Goal: Task Accomplishment & Management: Manage account settings

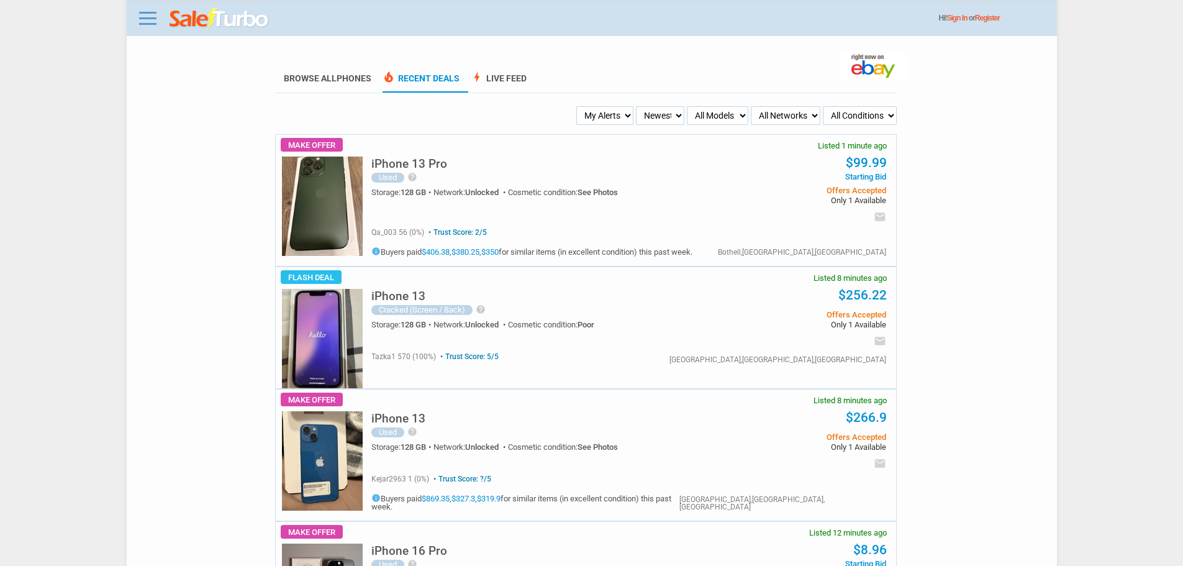
click at [607, 125] on select "My Alerts All Deals BIN Only w/ Offers Only" at bounding box center [604, 115] width 57 height 19
select select "flash_bin"
click at [578, 107] on select "My Alerts All Deals BIN Only w/ Offers Only" at bounding box center [604, 115] width 57 height 19
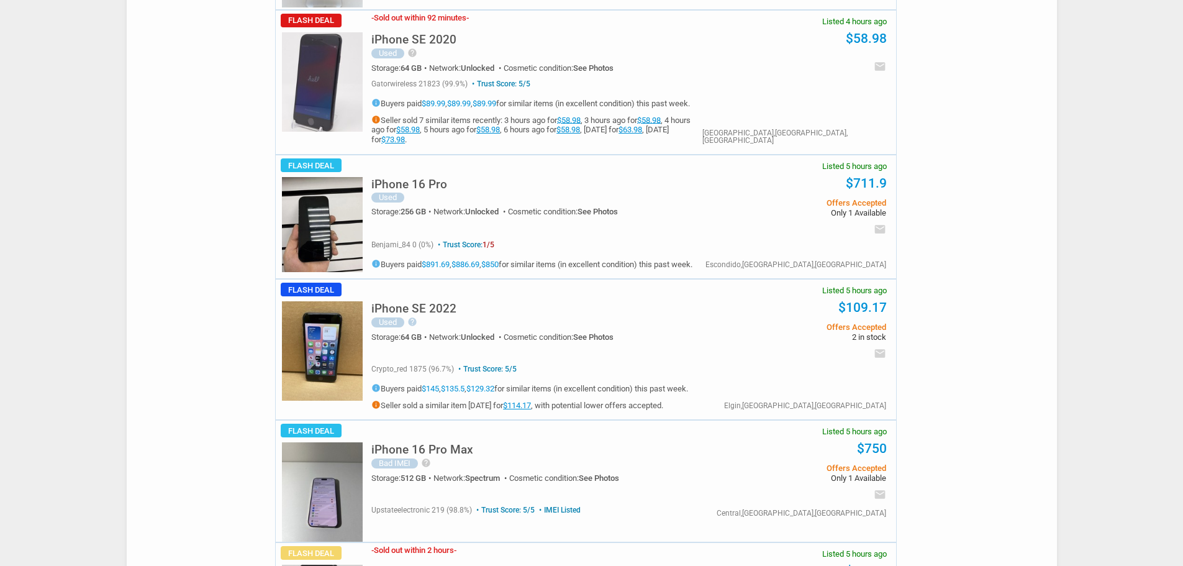
scroll to position [3477, 0]
